Goal: Check status: Check status

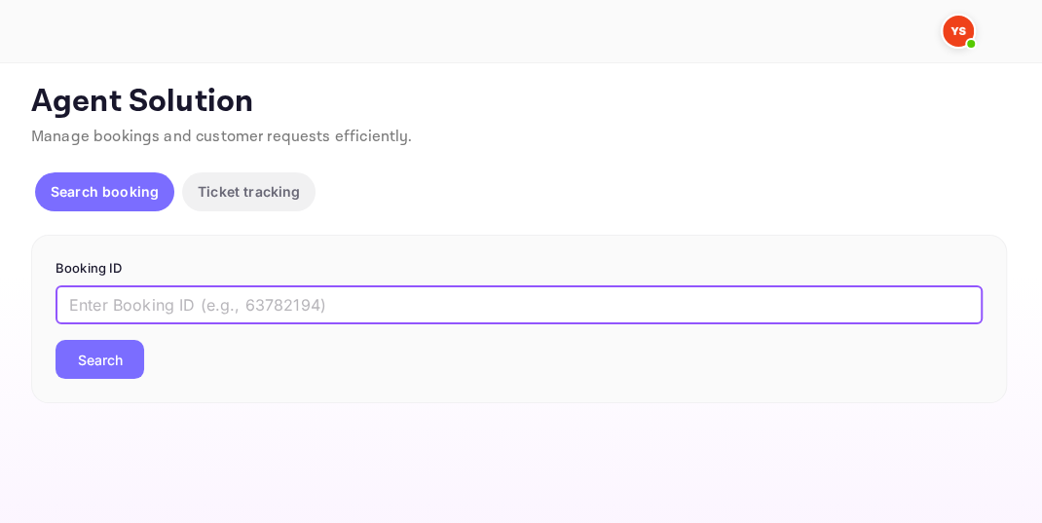
click at [125, 309] on input "text" at bounding box center [519, 304] width 927 height 39
paste input "9545708"
type input "9545708"
click at [100, 353] on button "Search" at bounding box center [100, 359] width 89 height 39
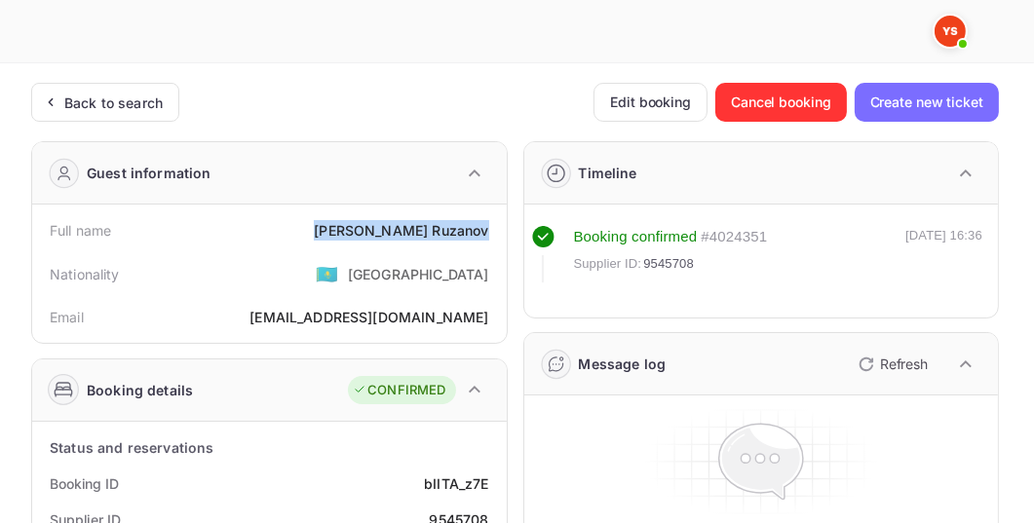
click at [485, 228] on div "[PERSON_NAME]" at bounding box center [401, 230] width 174 height 20
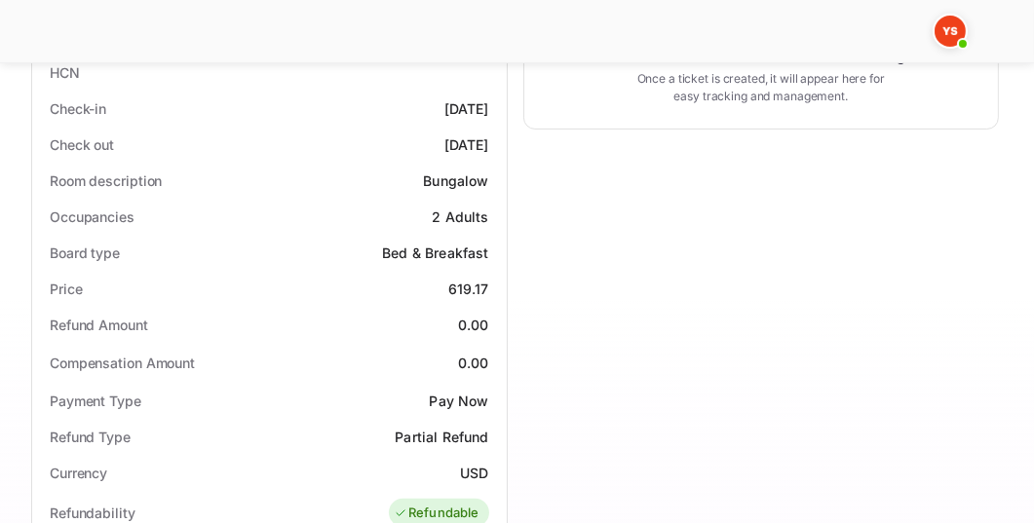
scroll to position [501, 0]
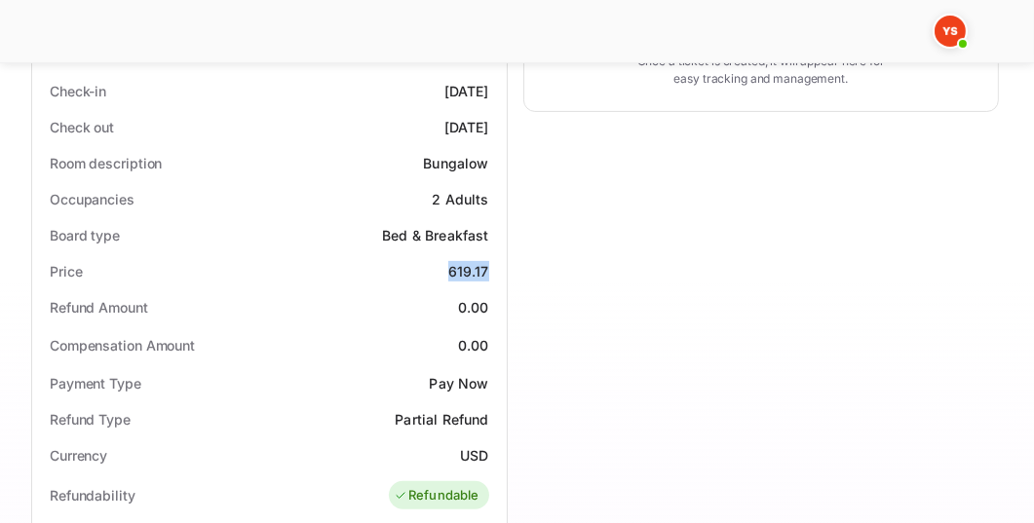
drag, startPoint x: 451, startPoint y: 265, endPoint x: 488, endPoint y: 269, distance: 37.2
click at [488, 269] on div "619.17" at bounding box center [468, 271] width 41 height 20
copy div "619.17"
